Goal: Information Seeking & Learning: Learn about a topic

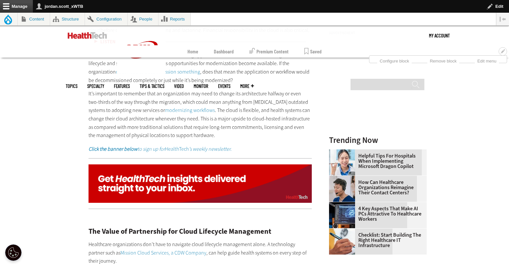
scroll to position [841, 0]
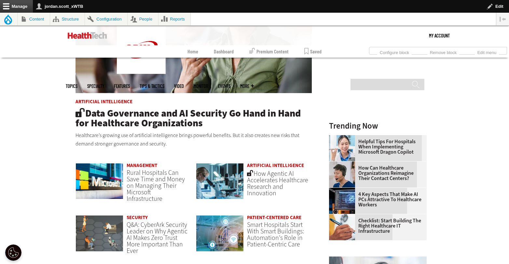
scroll to position [559, 0]
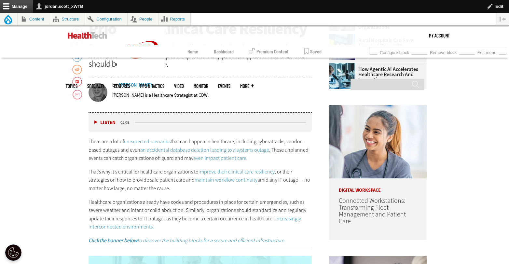
scroll to position [341, 0]
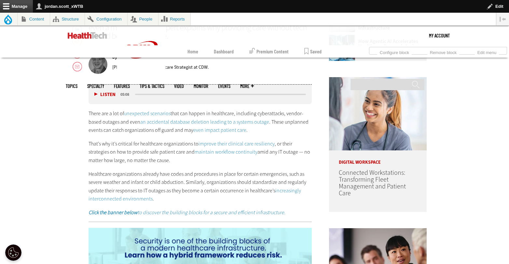
click at [247, 212] on em "Click the banner below to discover the building blocks for a secure and efficie…" at bounding box center [186, 212] width 197 height 7
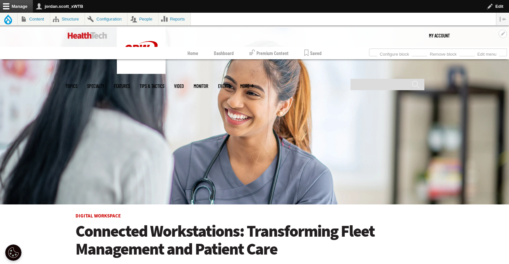
scroll to position [205, 0]
